Goal: Navigation & Orientation: Go to known website

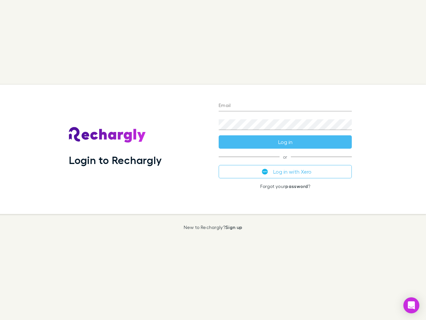
click at [213, 160] on div "Login to Rechargly" at bounding box center [139, 149] width 150 height 129
click at [285, 106] on input "Email" at bounding box center [285, 106] width 133 height 11
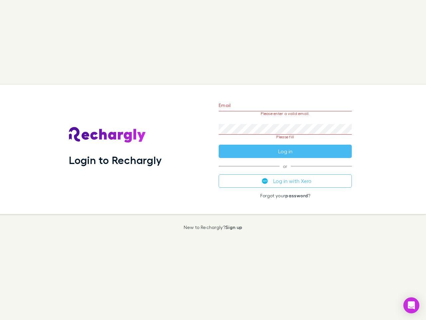
click at [285, 142] on form "Email Please enter a valid email. Password Please fill Log in" at bounding box center [285, 126] width 133 height 63
click at [285, 172] on div "Email Please enter a valid email. Password Please fill Log in or Log in with Xe…" at bounding box center [286, 149] width 144 height 129
click at [412, 305] on icon "Open Intercom Messenger" at bounding box center [411, 305] width 7 height 8
